Goal: Transaction & Acquisition: Purchase product/service

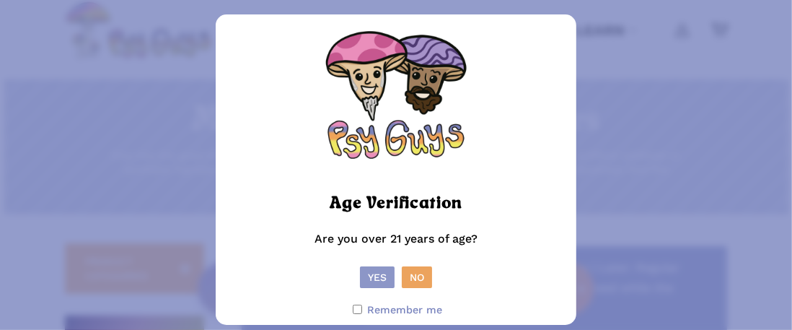
click at [363, 266] on button "Yes" at bounding box center [377, 277] width 35 height 22
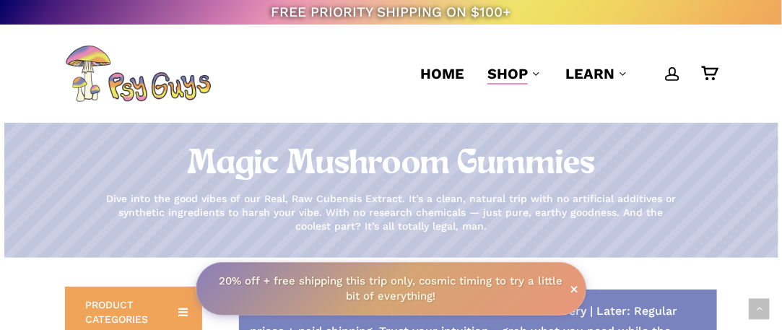
scroll to position [388, 0]
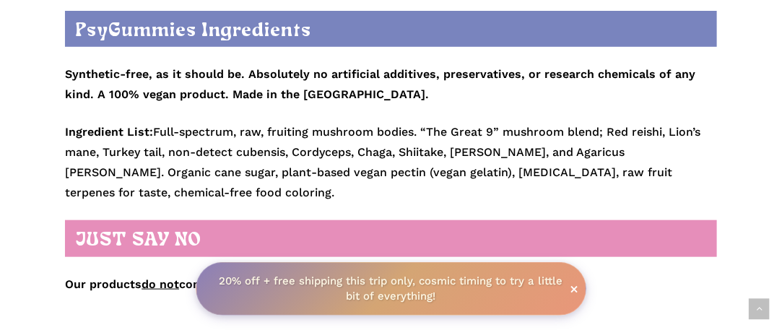
scroll to position [2207, 0]
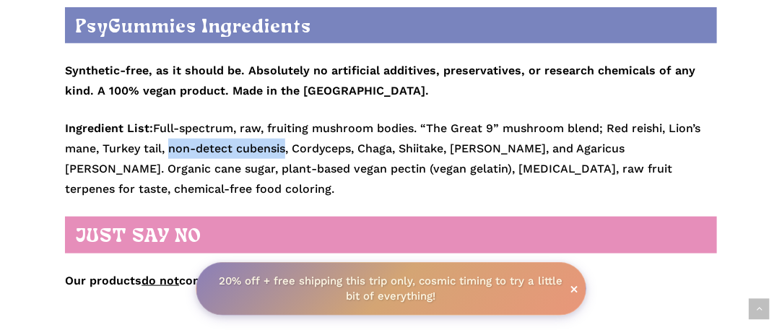
drag, startPoint x: 286, startPoint y: 127, endPoint x: 171, endPoint y: 123, distance: 114.8
click at [171, 123] on p "Ingredient List: Full-spectrum, raw, fruiting mushroom bodies. “The Great 9” mu…" at bounding box center [391, 158] width 652 height 81
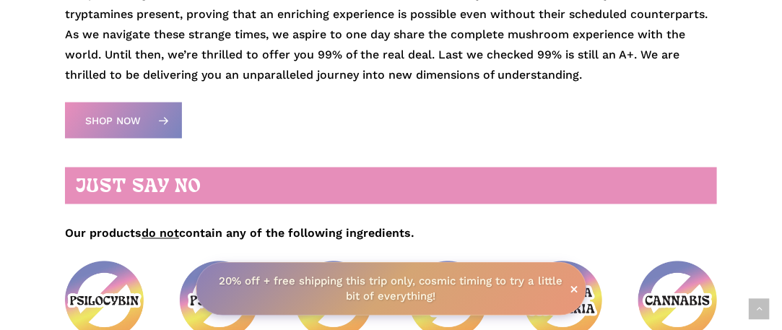
scroll to position [774, 0]
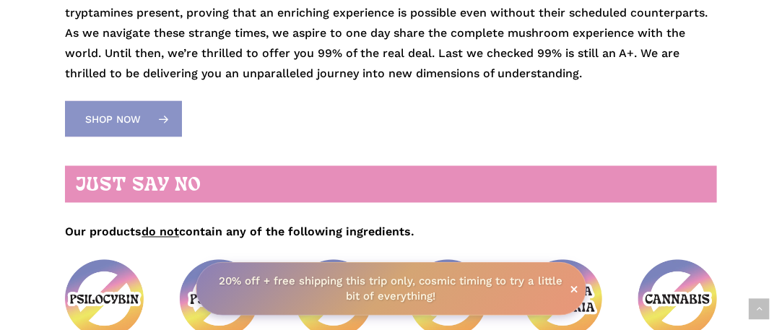
click at [144, 136] on link "Shop Now" at bounding box center [123, 119] width 117 height 36
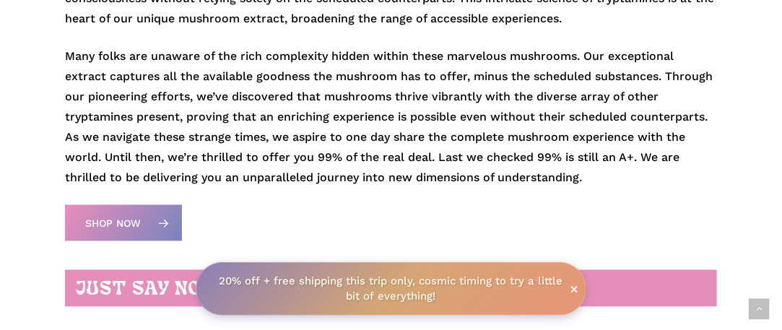
scroll to position [490, 0]
